Goal: Find specific page/section: Find specific page/section

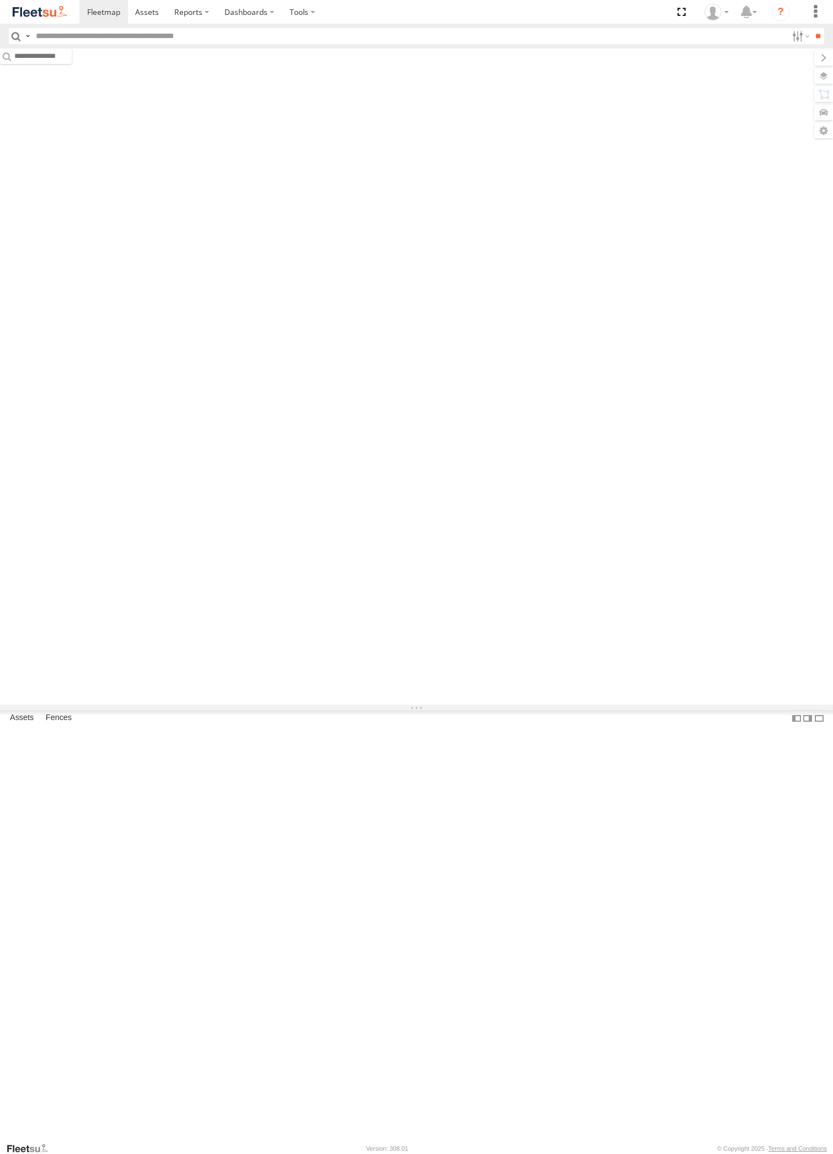
click at [49, 40] on input "text" at bounding box center [409, 36] width 756 height 16
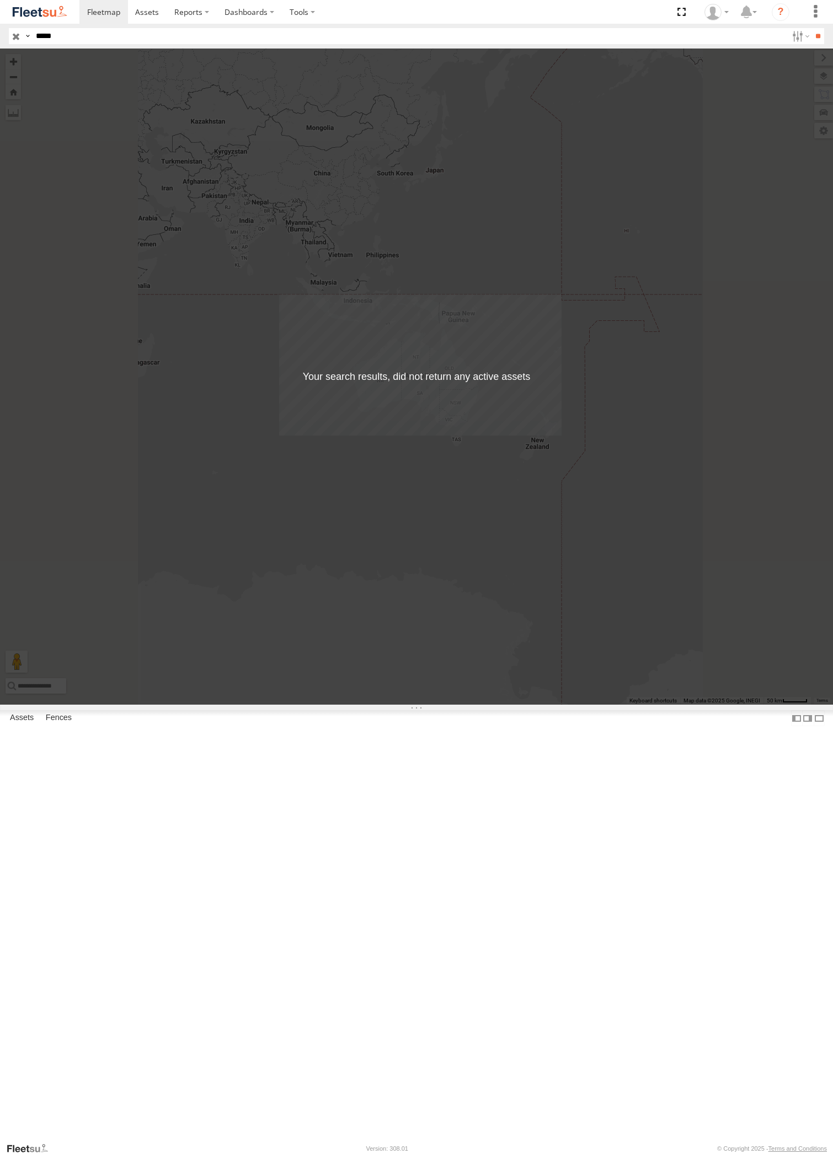
click at [811, 28] on input "**" at bounding box center [817, 36] width 13 height 16
type input "*****"
click at [811, 28] on input "**" at bounding box center [817, 36] width 13 height 16
